Goal: Transaction & Acquisition: Purchase product/service

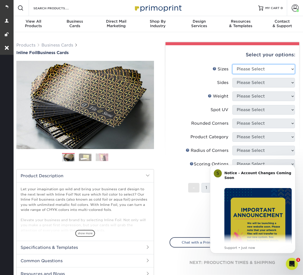
click at [270, 70] on select "Please Select 1.5" x 3.5" - Mini 1.75" x 3.5" - Mini 2" x 2" - Square 2" x 3" -…" at bounding box center [263, 69] width 63 height 10
select select "2.00x3.50"
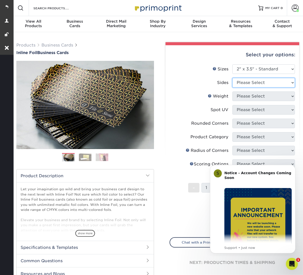
click at [251, 85] on select "Please Select Print Both Sides - Foil Back Only Print Both Sides - Foil Both Si…" at bounding box center [263, 83] width 63 height 10
select select "34527644-b4fd-4ffb-9092-1318eefcd9d9"
click at [256, 97] on select "Please Select" at bounding box center [263, 96] width 63 height 10
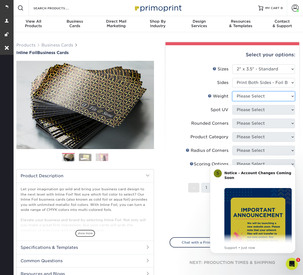
select select "16PT"
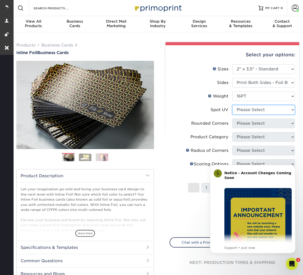
click at [255, 107] on select "Please Select No Spot UV Front and Back (Both Sides) Front Only Back Only" at bounding box center [263, 110] width 63 height 10
select select "3"
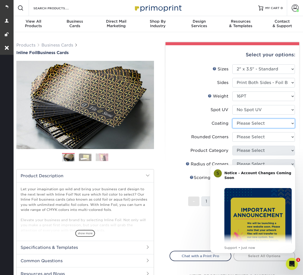
click at [250, 124] on select at bounding box center [263, 123] width 63 height 10
select select "3e7618de-abca-4bda-9f97-8b9129e913d8"
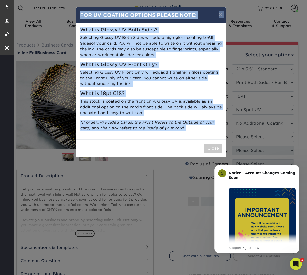
drag, startPoint x: 247, startPoint y: 138, endPoint x: 230, endPoint y: 147, distance: 19.8
click at [245, 145] on div "× FOR UV COATING OPTIONS PLEASE NOTE: What is Glossy UV Both Sides? Selecting G…" at bounding box center [153, 137] width 307 height 275
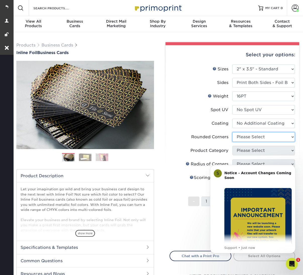
click at [255, 138] on select "Please Select Yes - Round 2 Corners Yes - Round 4 Corners No" at bounding box center [263, 137] width 63 height 10
select select "0"
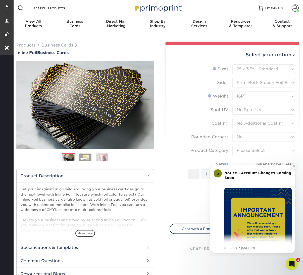
click at [295, 167] on icon "Dismiss notification" at bounding box center [293, 165] width 3 height 3
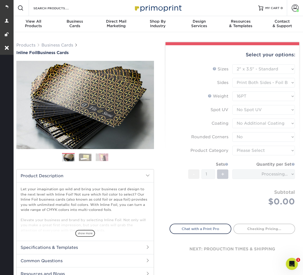
drag, startPoint x: 253, startPoint y: 151, endPoint x: 252, endPoint y: 156, distance: 5.4
click at [252, 156] on form "Sizes Help Sizes Please Select 1.5" x 3.5" - Mini 1.75" x 3.5" - Mini 2" x 2" -…" at bounding box center [232, 140] width 126 height 153
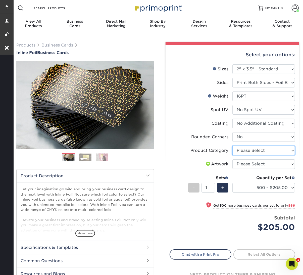
click at [241, 150] on select "Please Select Business Cards" at bounding box center [263, 151] width 63 height 10
select select "3b5148f1-0588-4f88-a218-97bcfdce65c1"
click at [240, 164] on select "Please Select I will upload files I need a design - $100" at bounding box center [263, 164] width 63 height 10
select select "upload"
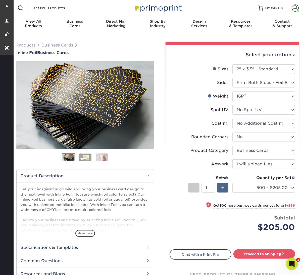
click at [220, 188] on div "+" at bounding box center [222, 188] width 11 height 10
type input "2"
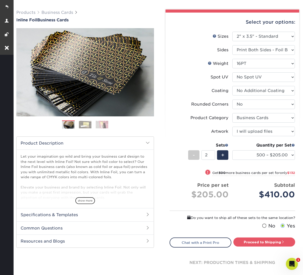
scroll to position [59, 0]
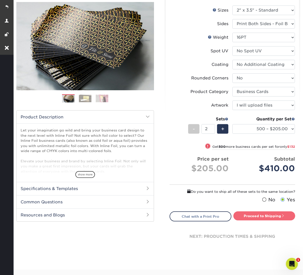
click at [264, 213] on link "Proceed to Shipping" at bounding box center [264, 215] width 62 height 9
type input "Set 1"
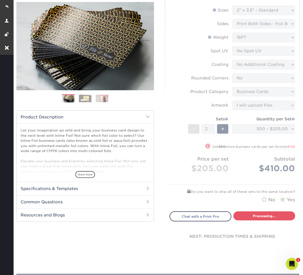
select select "468c7363-c245-42b7-918f-84c577e78dca"
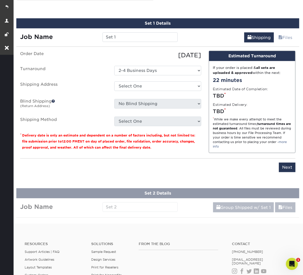
scroll to position [283, 0]
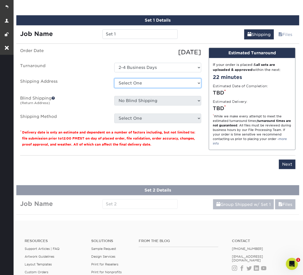
click at [139, 83] on select "Select One Kristy Phillips + Add New Address" at bounding box center [157, 83] width 87 height 10
select select "286033"
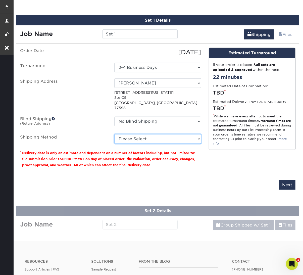
click at [145, 134] on select "Please Select Ground Shipping (+$15.56) 3 Day Shipping Service (+$19.86) 2 Day …" at bounding box center [157, 139] width 87 height 10
select select "03"
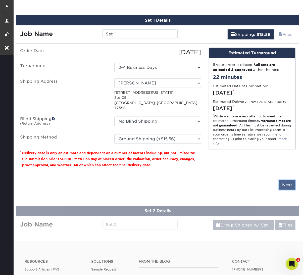
click at [288, 180] on input "Next" at bounding box center [287, 185] width 17 height 10
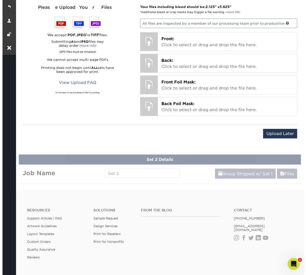
scroll to position [387, 0]
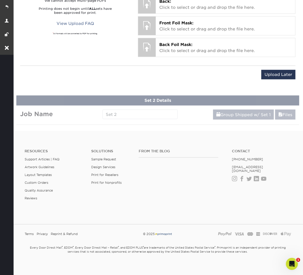
click at [275, 66] on div "Upload Later Save & Continue Continue" at bounding box center [157, 76] width 275 height 20
click at [277, 72] on input "Upload Later" at bounding box center [278, 75] width 34 height 10
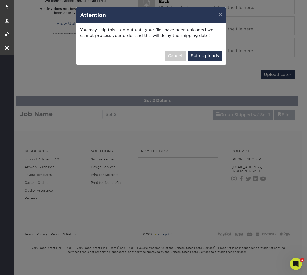
click at [204, 41] on div "You may skip this step but until your files have been uploaded we cannot proces…" at bounding box center [151, 35] width 150 height 24
click at [205, 54] on button "Skip Uploads" at bounding box center [205, 56] width 34 height 10
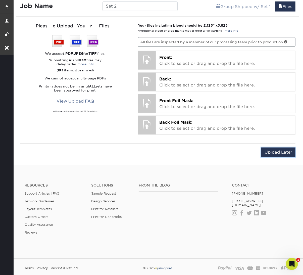
click at [273, 148] on input "Upload Later" at bounding box center [278, 152] width 34 height 10
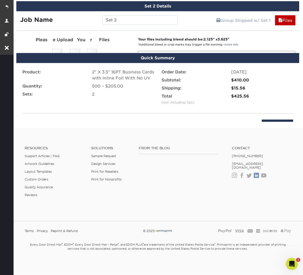
scroll to position [328, 0]
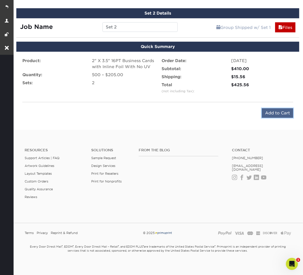
click at [273, 113] on input "Add to Cart" at bounding box center [277, 113] width 31 height 10
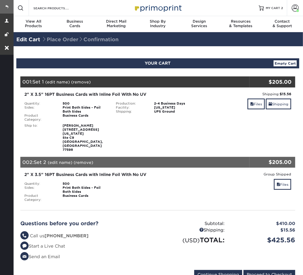
click at [7, 7] on link at bounding box center [7, 7] width 14 height 14
